Goal: Information Seeking & Learning: Understand process/instructions

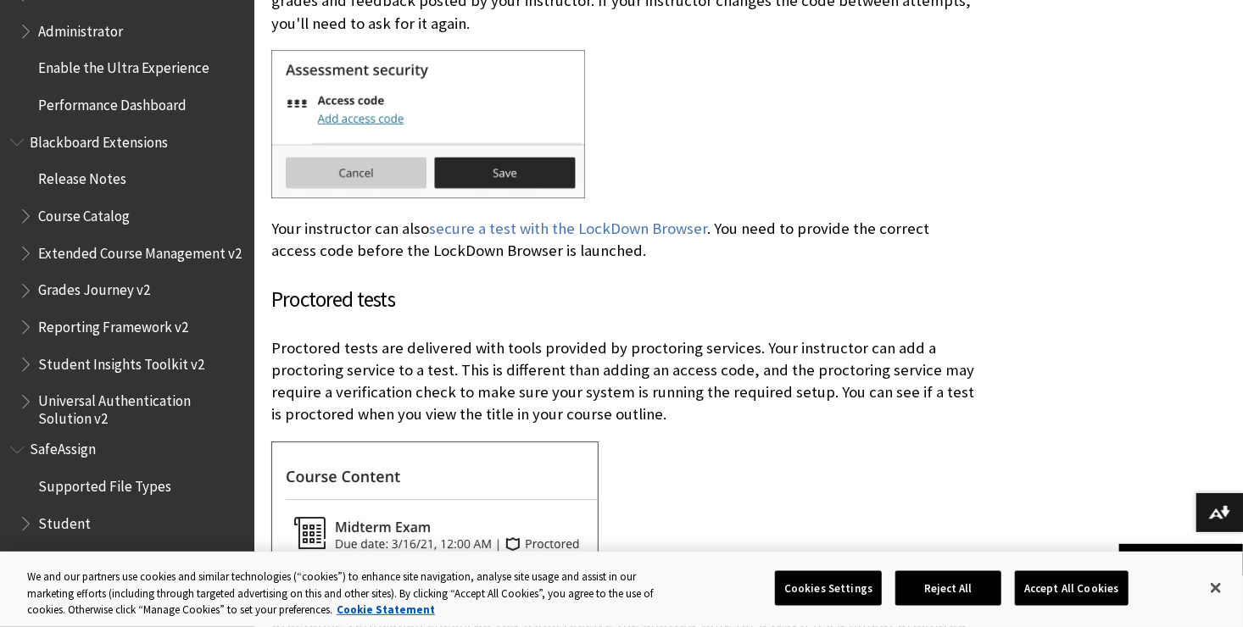
scroll to position [2527, 0]
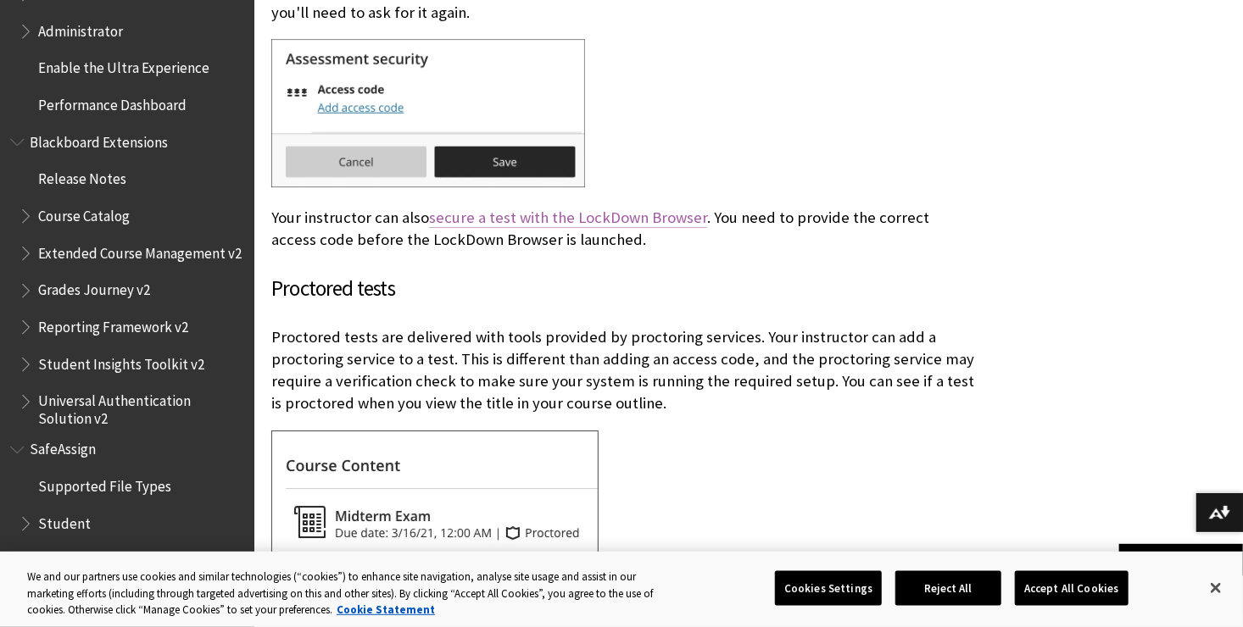
click at [638, 224] on link "secure a test with the LockDown Browser" at bounding box center [568, 218] width 278 height 20
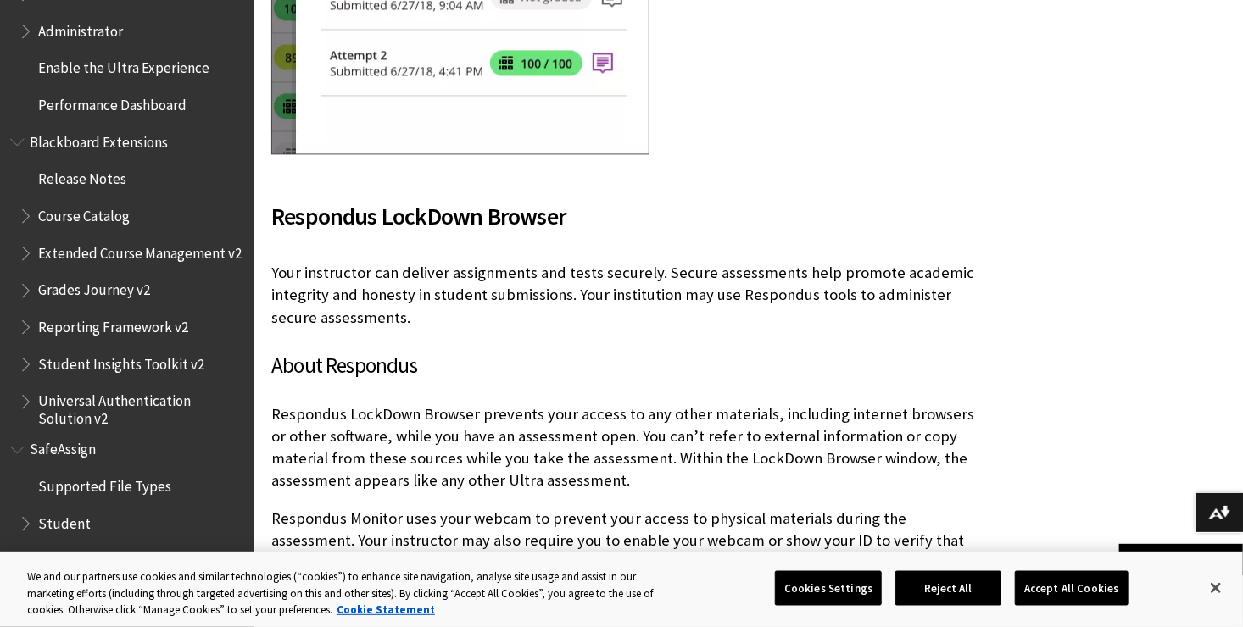
scroll to position [17296, 0]
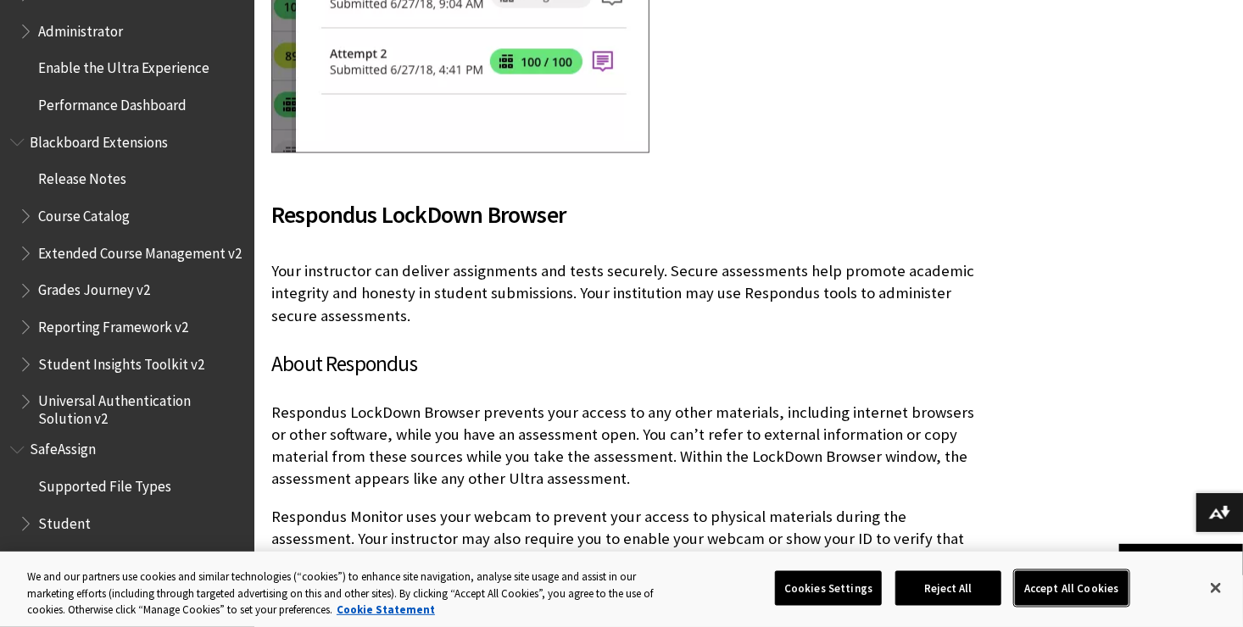
click at [1048, 577] on button "Accept All Cookies" at bounding box center [1071, 589] width 113 height 36
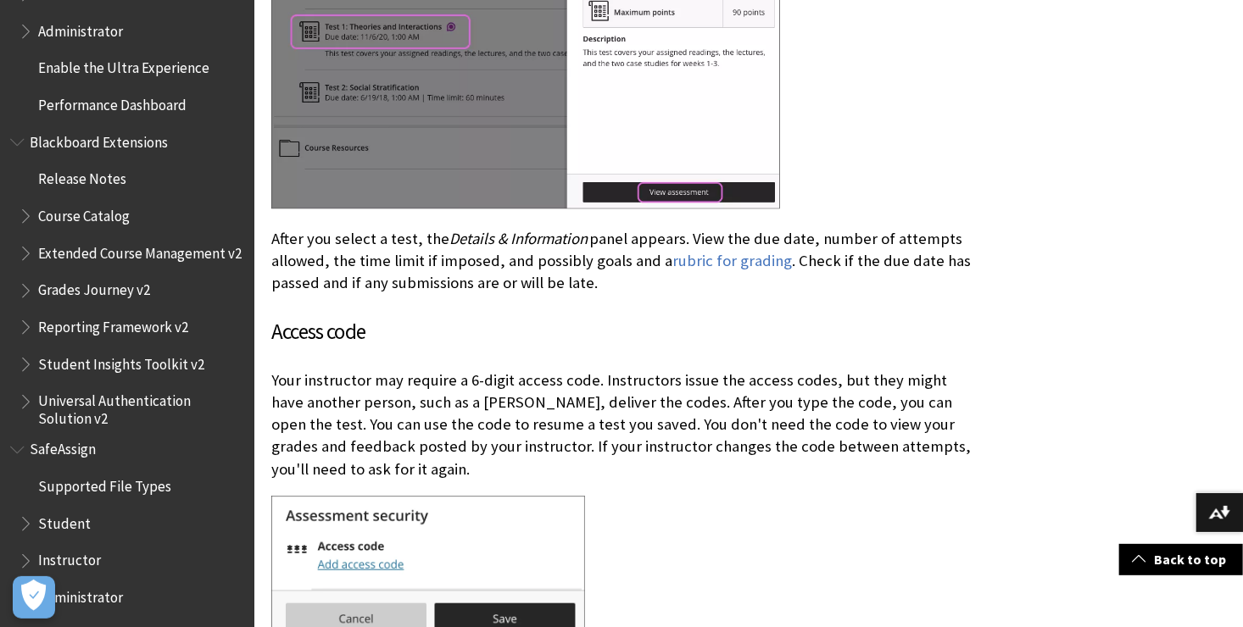
scroll to position [2567, 0]
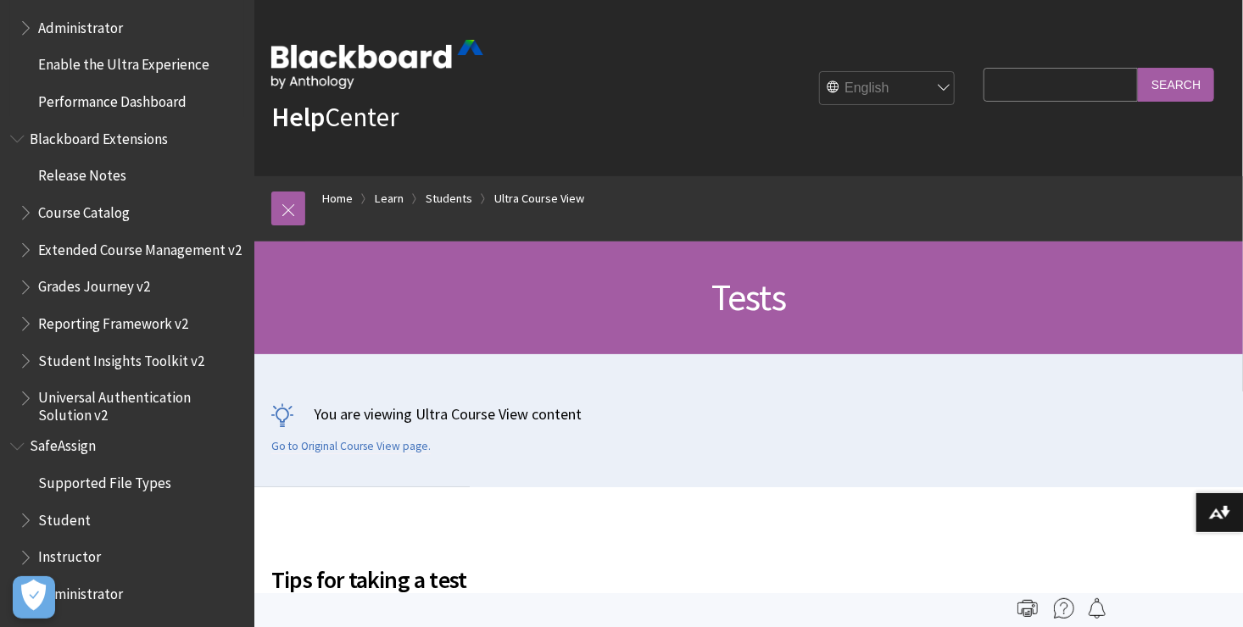
click at [155, 14] on span "Administrator" at bounding box center [132, 28] width 226 height 29
